Goal: Information Seeking & Learning: Check status

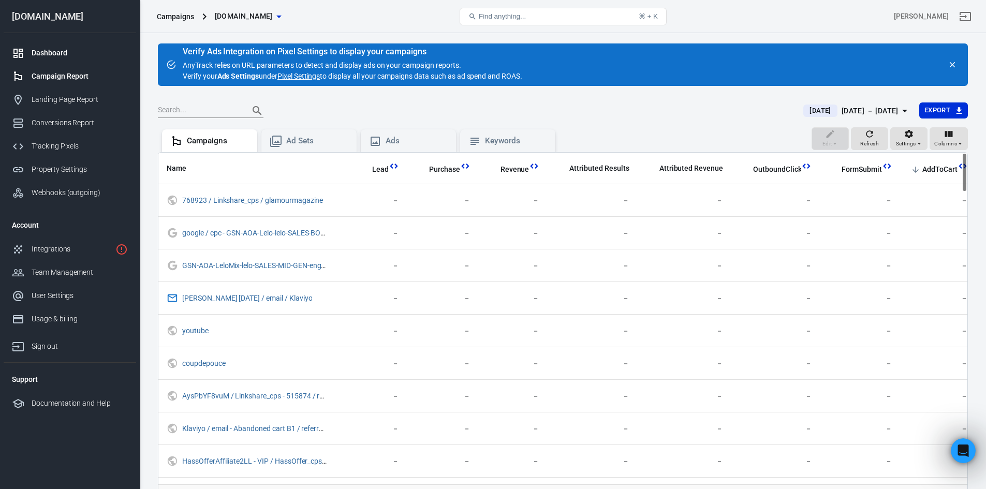
click at [122, 50] on div "Dashboard" at bounding box center [80, 53] width 96 height 11
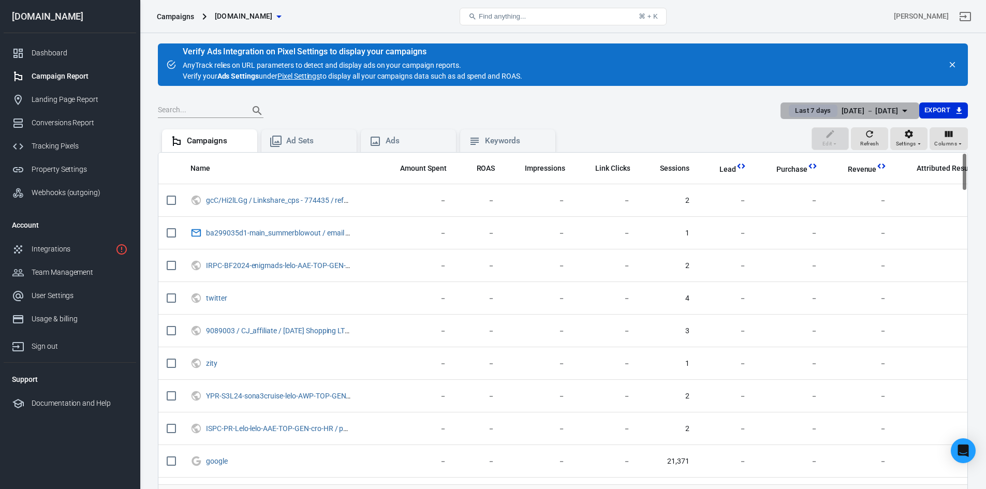
click at [799, 110] on span "Last 7 days" at bounding box center [813, 111] width 44 height 10
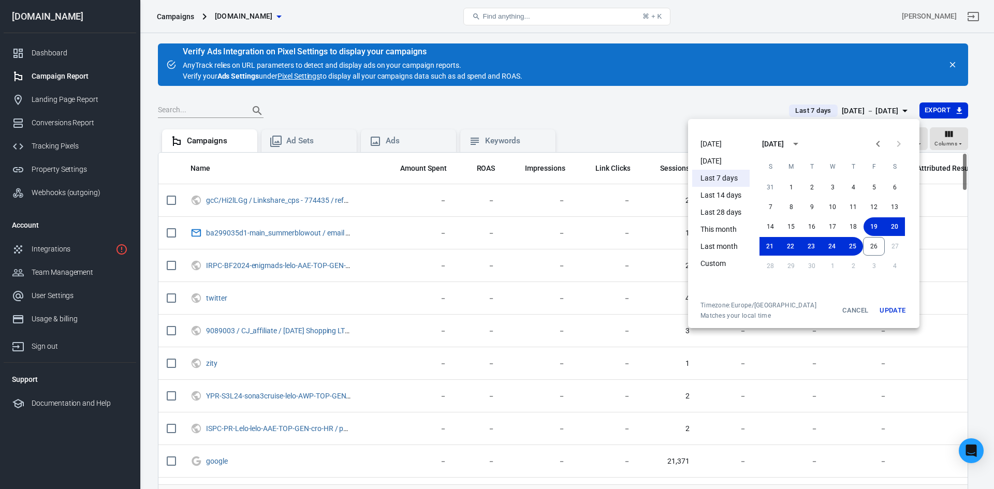
click at [692, 143] on li "[DATE]" at bounding box center [720, 144] width 57 height 17
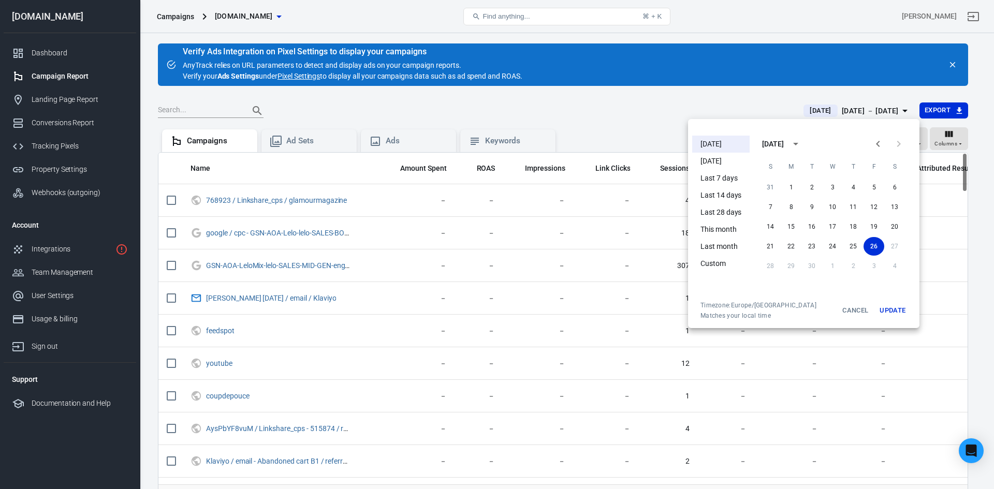
click at [782, 86] on div at bounding box center [497, 244] width 994 height 489
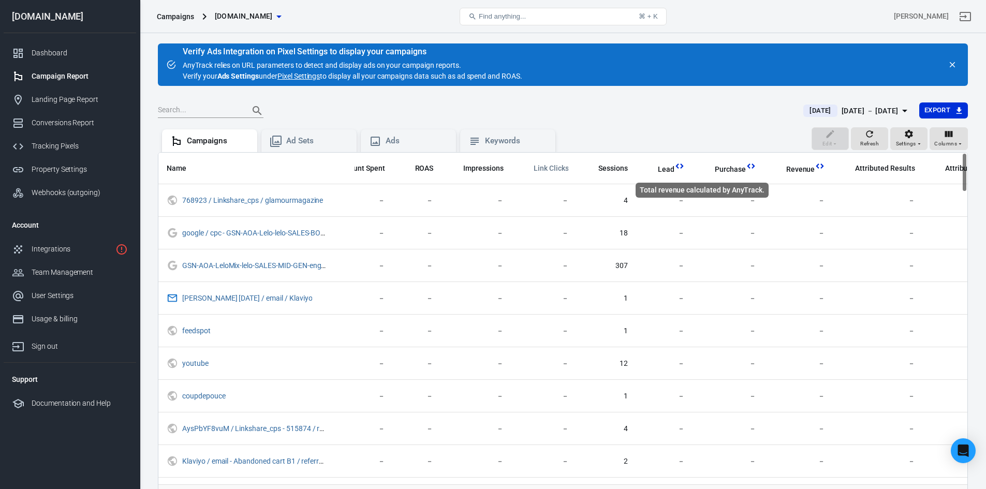
scroll to position [0, 347]
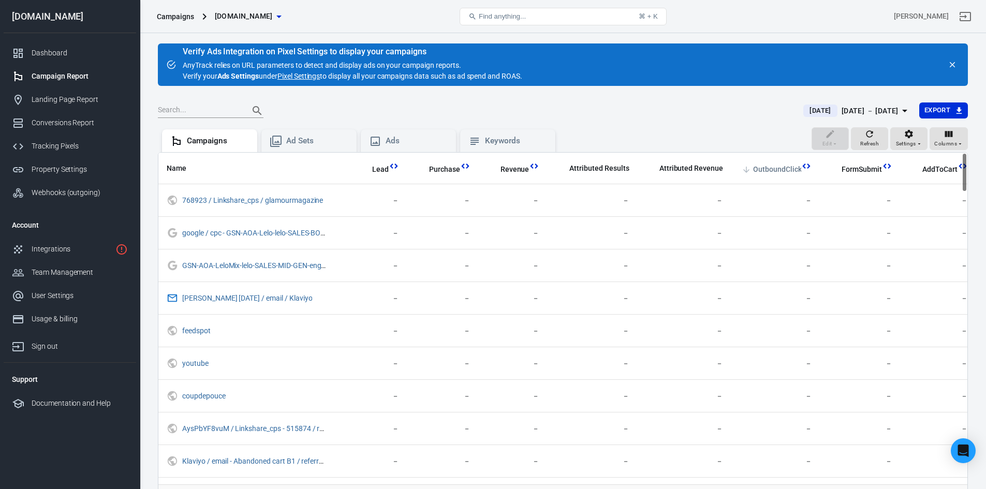
drag, startPoint x: 628, startPoint y: 167, endPoint x: 791, endPoint y: 168, distance: 163.0
drag, startPoint x: 708, startPoint y: 169, endPoint x: 646, endPoint y: 173, distance: 62.3
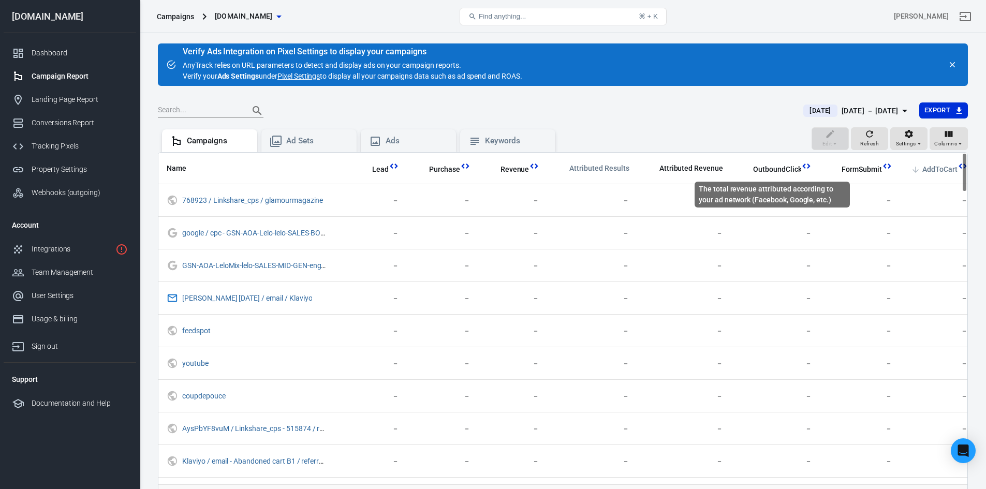
drag, startPoint x: 730, startPoint y: 173, endPoint x: 909, endPoint y: 172, distance: 178.5
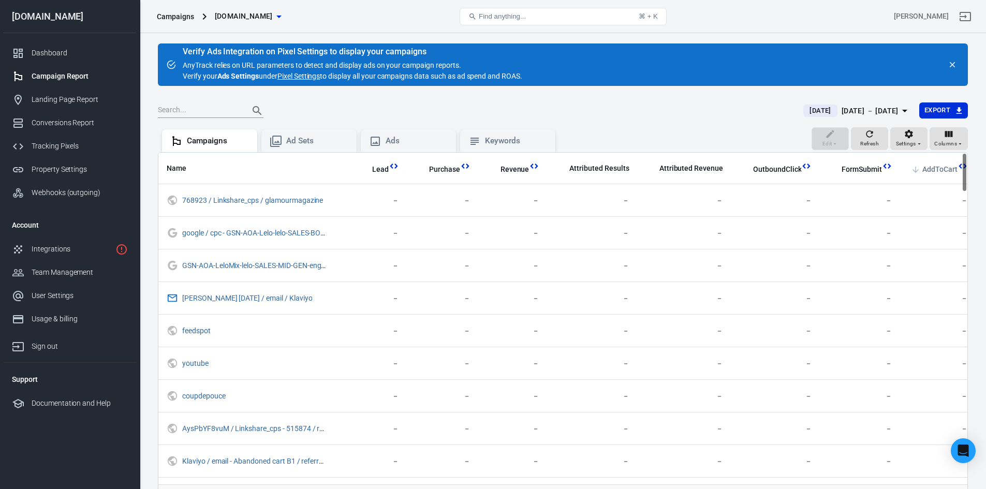
click at [939, 166] on span "AddToCart" at bounding box center [939, 170] width 35 height 10
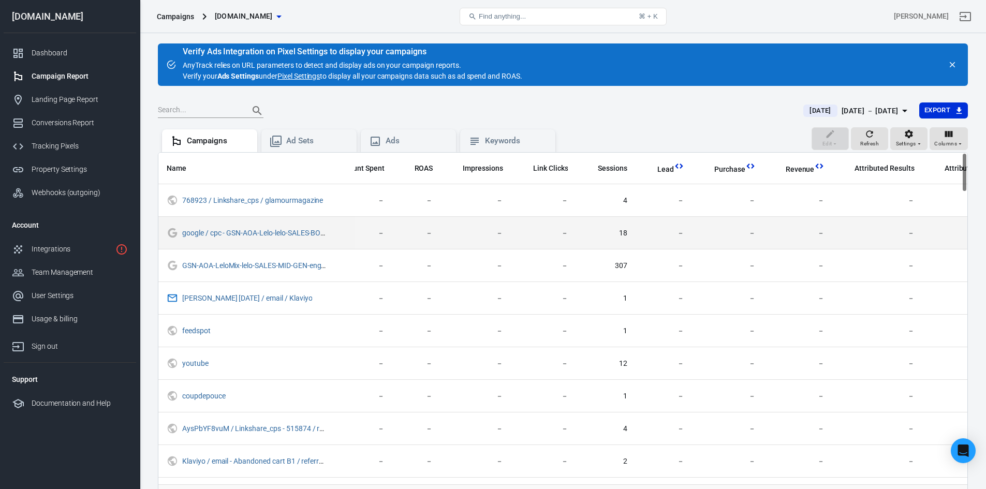
scroll to position [0, 347]
drag, startPoint x: 637, startPoint y: 242, endPoint x: 907, endPoint y: 228, distance: 270.0
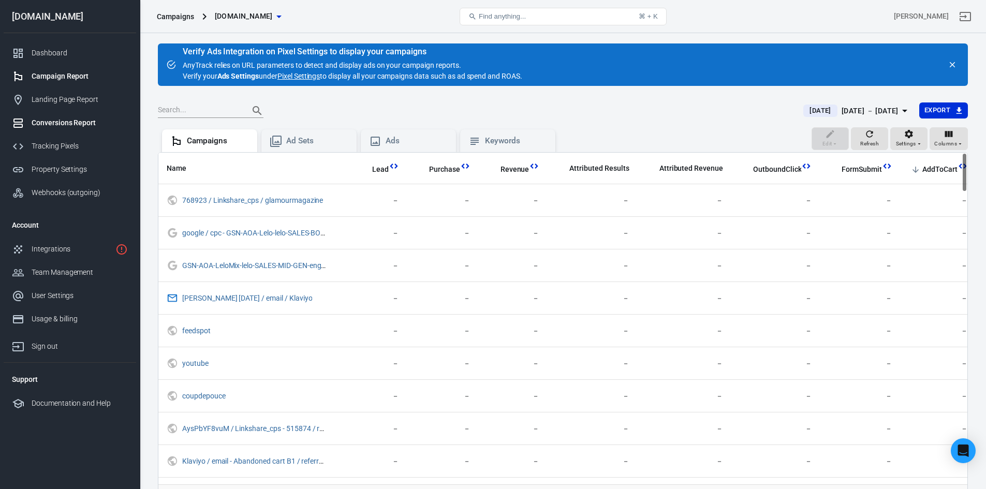
click at [62, 124] on div "Conversions Report" at bounding box center [80, 122] width 96 height 11
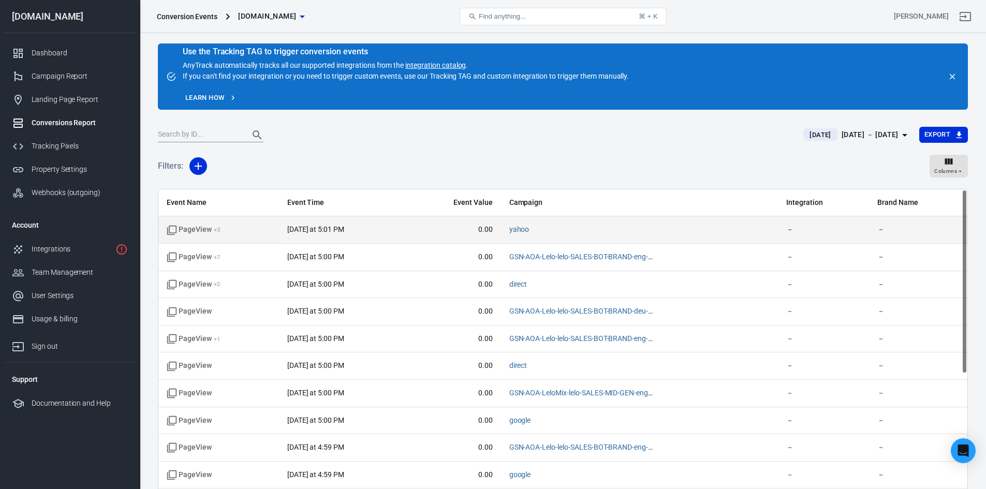
drag, startPoint x: 480, startPoint y: 224, endPoint x: 774, endPoint y: 231, distance: 293.5
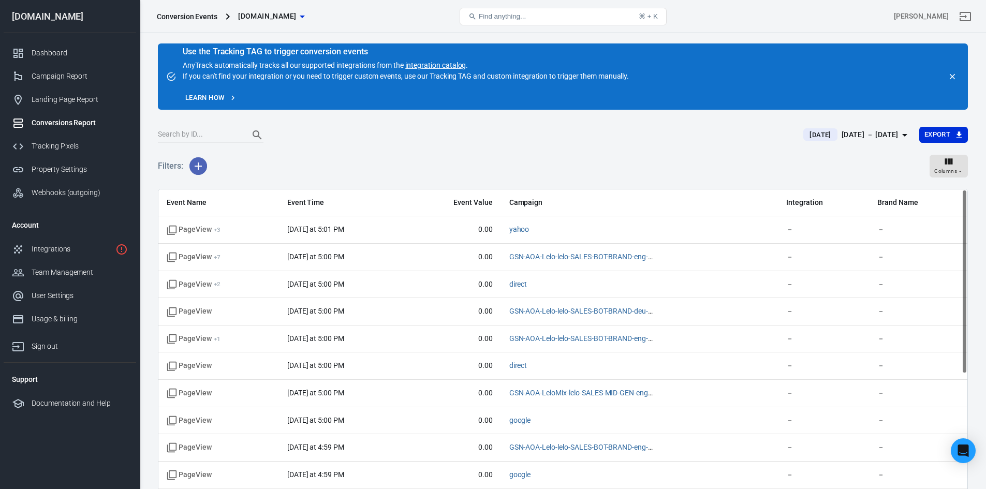
click at [196, 172] on button "button" at bounding box center [198, 166] width 18 height 18
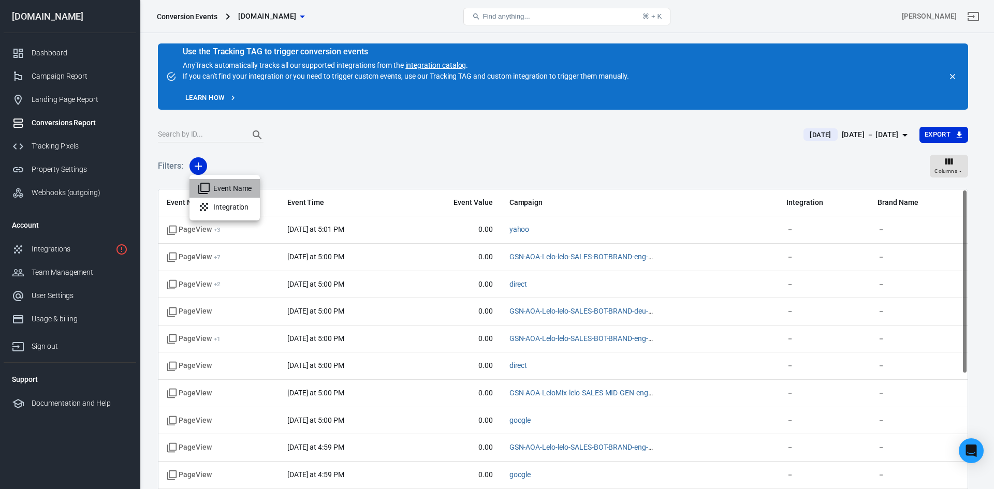
click at [221, 188] on li "Event Name" at bounding box center [224, 188] width 70 height 19
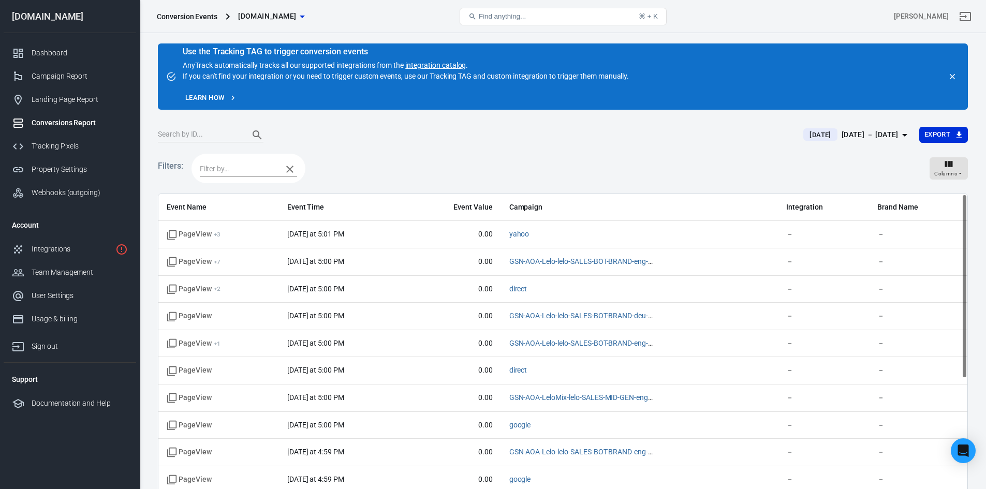
click at [242, 175] on input "text" at bounding box center [238, 168] width 77 height 13
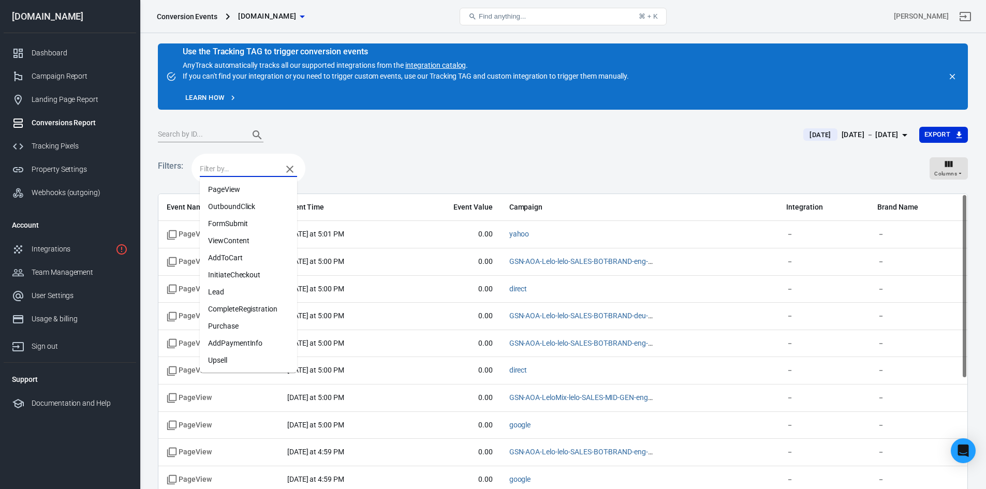
click at [246, 256] on li "AddToCart" at bounding box center [248, 257] width 97 height 17
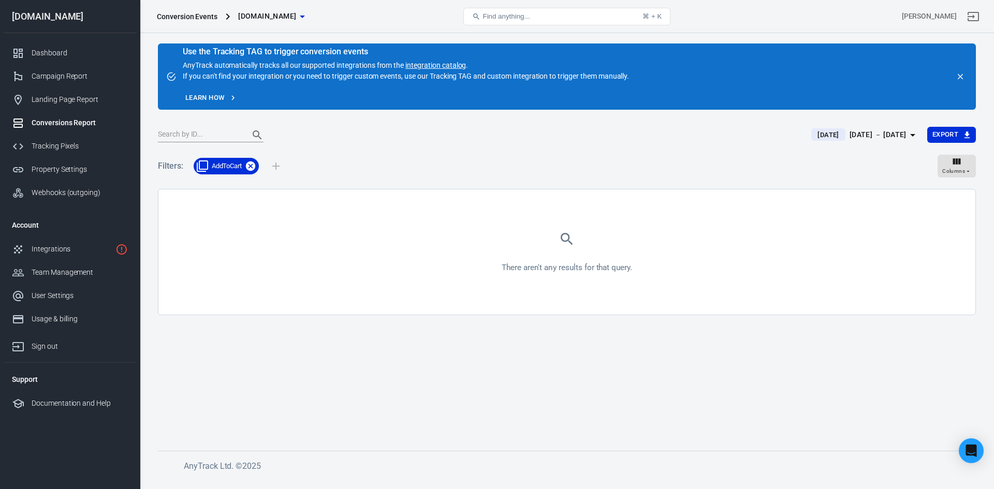
click at [248, 164] on icon at bounding box center [250, 165] width 9 height 9
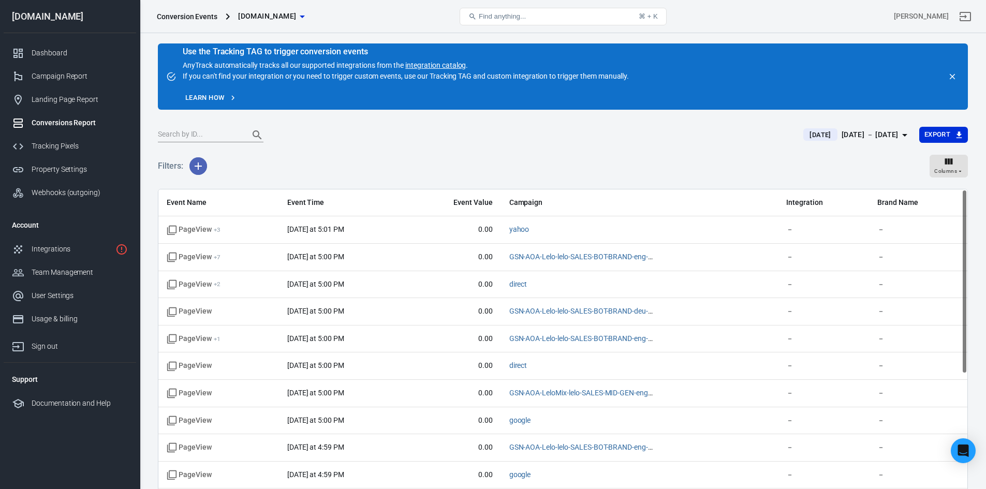
click at [197, 167] on icon "button" at bounding box center [198, 166] width 12 height 12
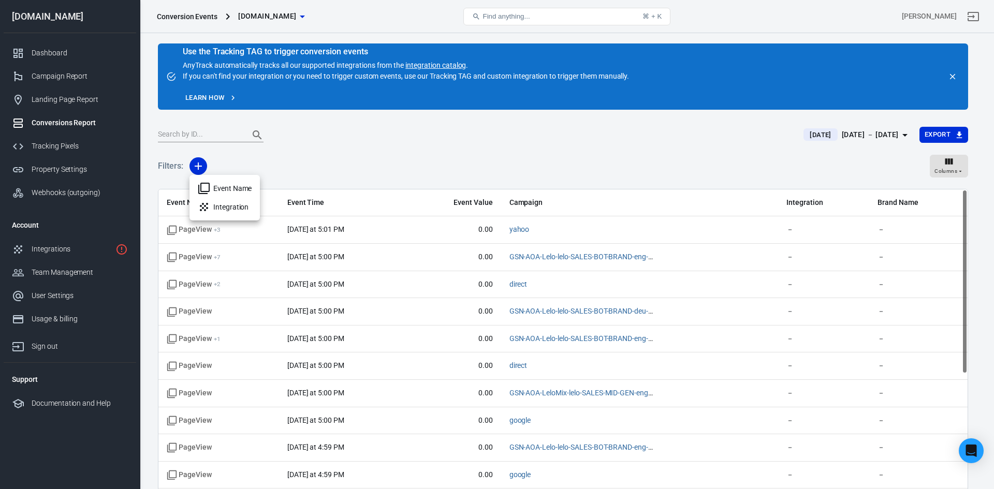
click at [228, 183] on li "Event Name" at bounding box center [224, 188] width 70 height 19
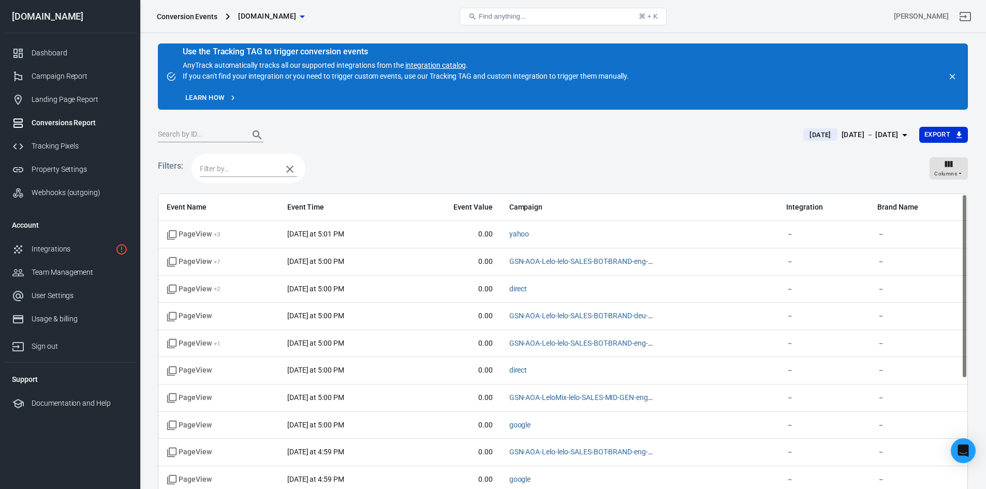
click at [224, 167] on input "text" at bounding box center [238, 168] width 77 height 13
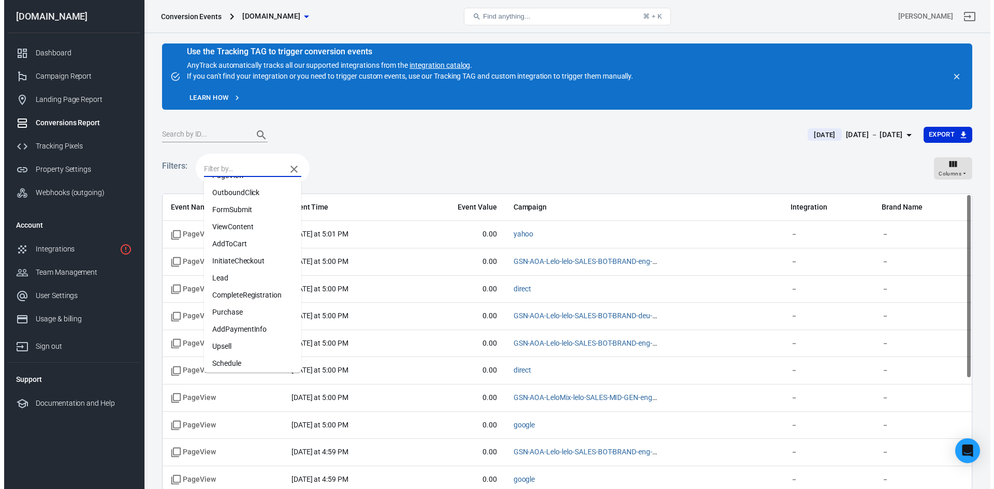
scroll to position [18, 0]
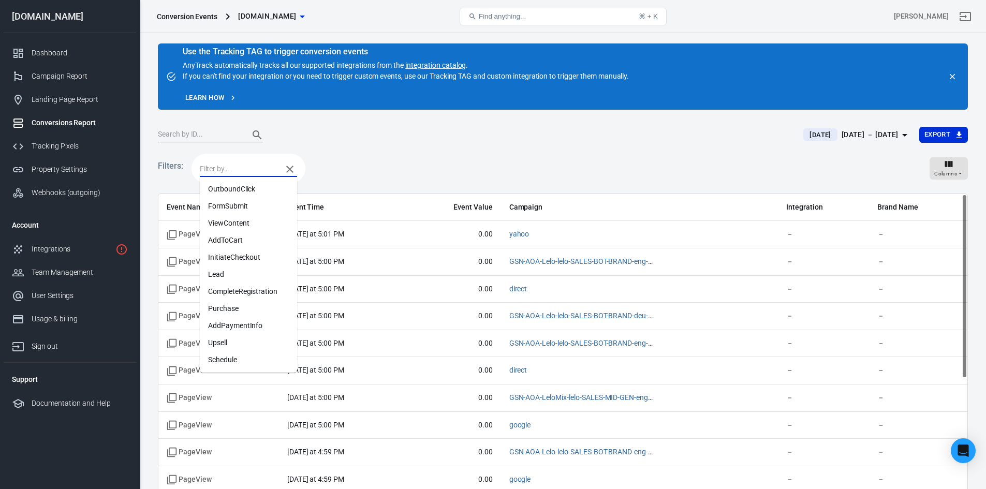
click at [229, 308] on li "Purchase" at bounding box center [248, 308] width 97 height 17
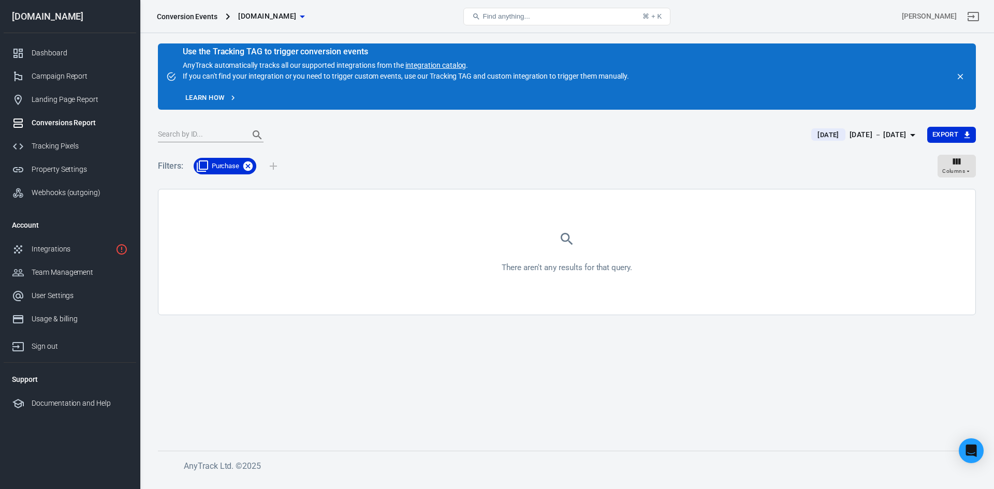
click at [247, 166] on icon at bounding box center [247, 165] width 11 height 11
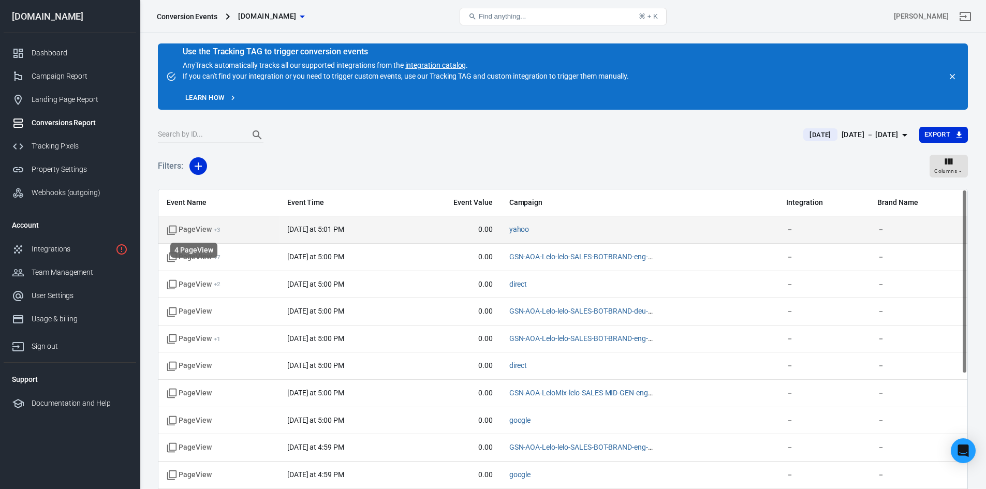
click at [199, 232] on span "PageView + 3" at bounding box center [194, 230] width 54 height 10
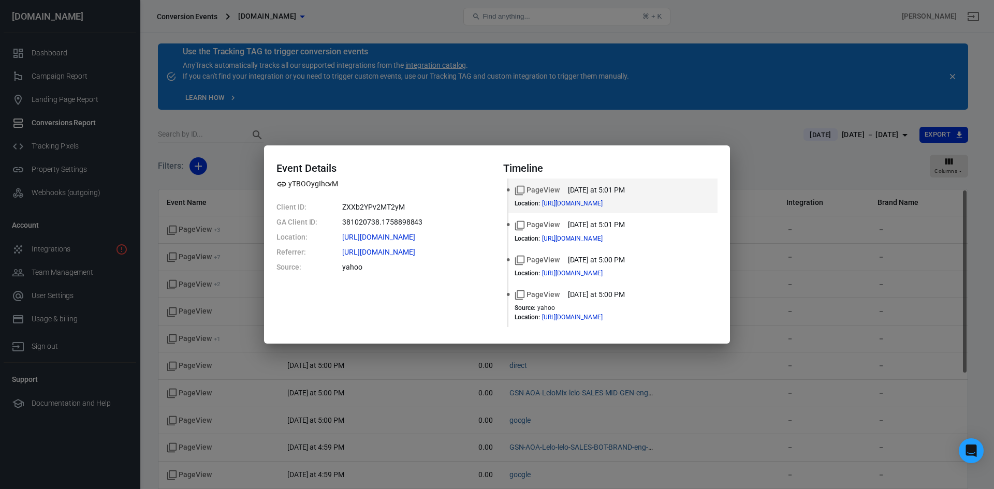
click at [255, 174] on div "Event Details yTBOOygIhcvM Client ID: ZXXb2YPv2MT2yM GA Client ID: 381020738.17…" at bounding box center [497, 244] width 994 height 489
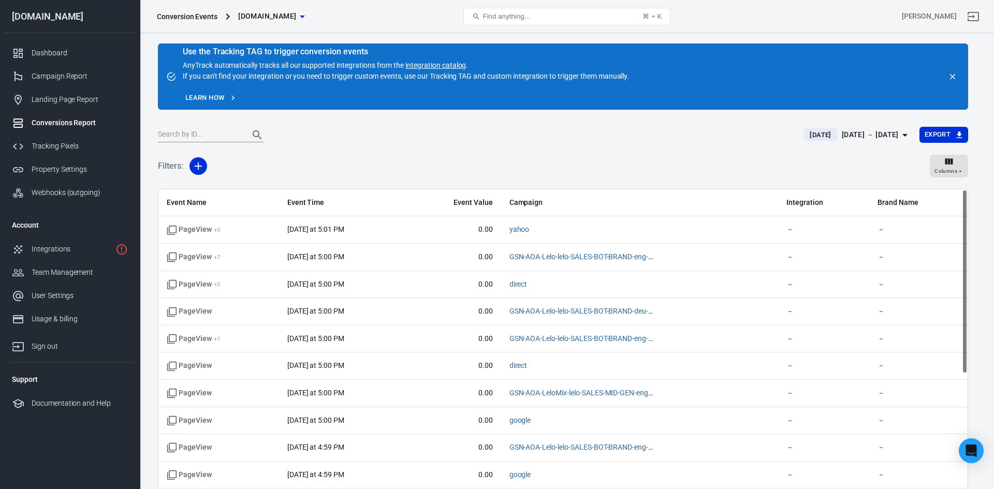
scroll to position [34, 0]
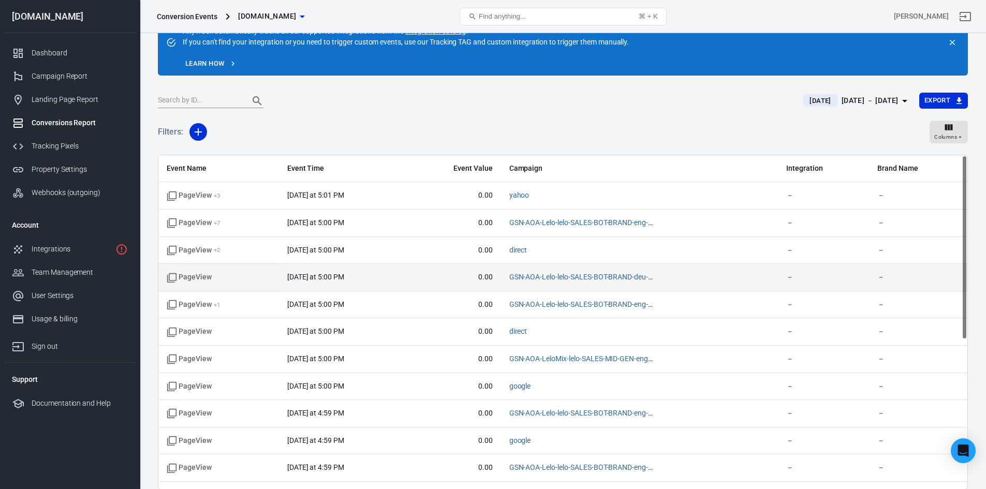
click at [594, 288] on td "GSN-AOA-Lelo-lelo-SALES-BOT-BRAND-deu-DACH / cpc / google" at bounding box center [639, 277] width 277 height 27
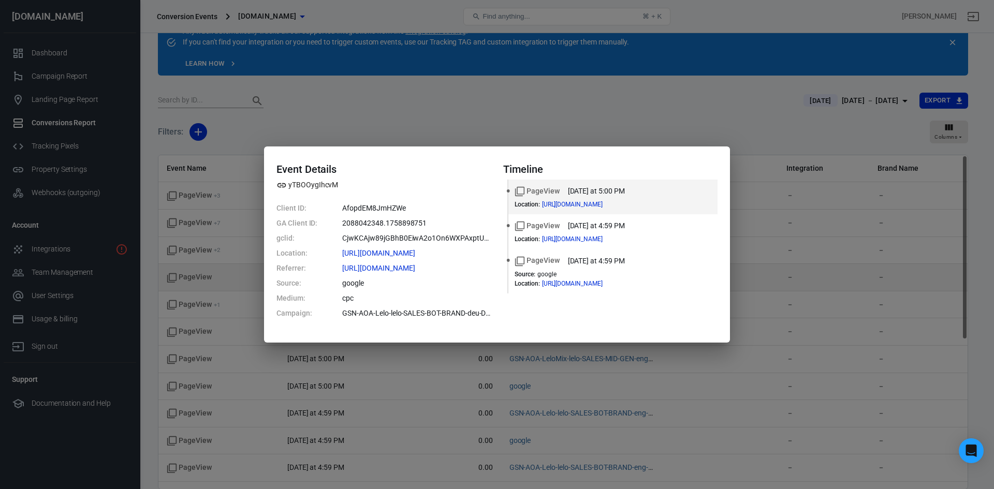
click at [594, 288] on li "PageView today at 4:59 PM Source : google Location : https://www.lelo.com/de/di…" at bounding box center [612, 271] width 209 height 44
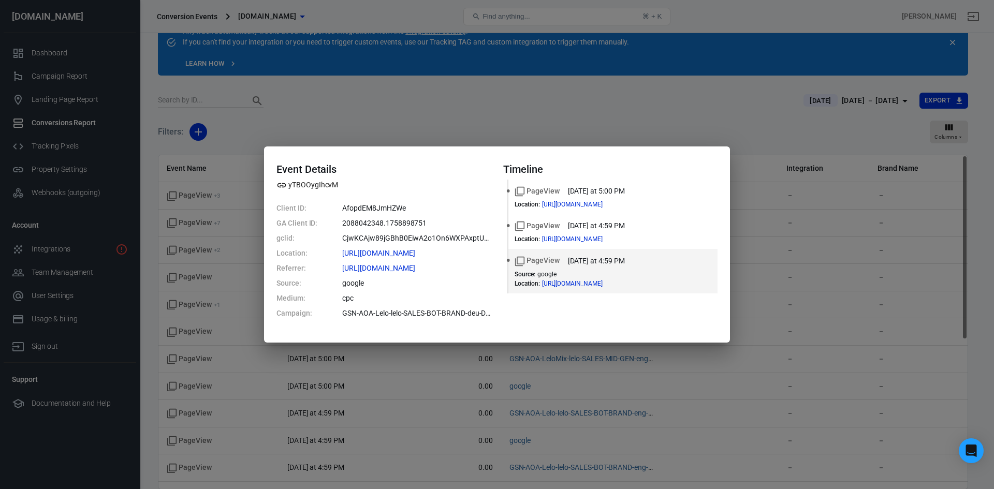
click at [596, 287] on li "PageView today at 4:59 PM Source : google Location : https://www.lelo.com/de/di…" at bounding box center [612, 271] width 209 height 44
